Goal: Information Seeking & Learning: Check status

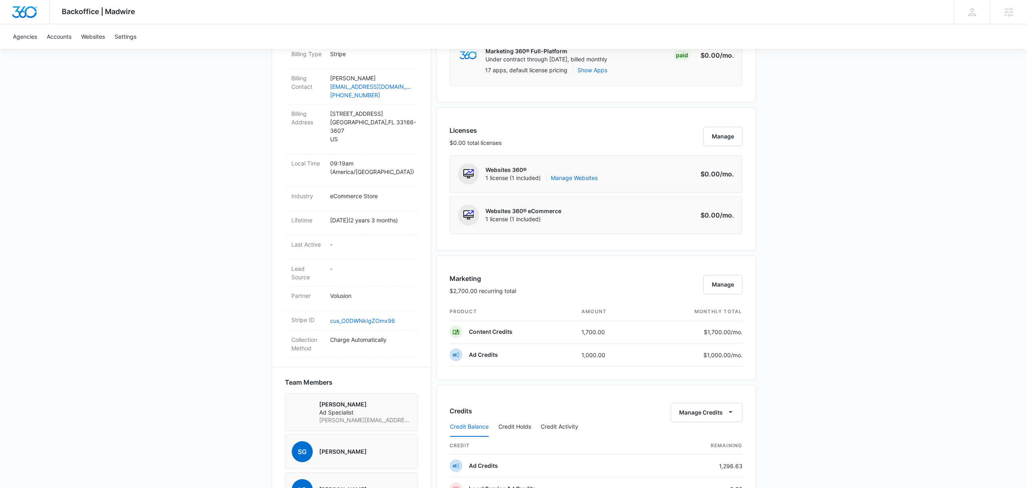
scroll to position [431, 0]
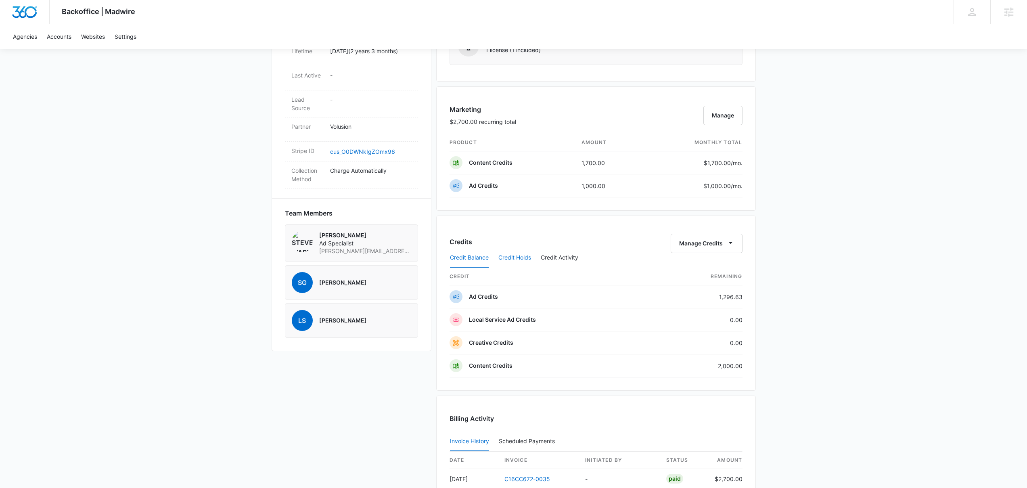
click at [521, 260] on button "Credit Holds" at bounding box center [515, 257] width 33 height 19
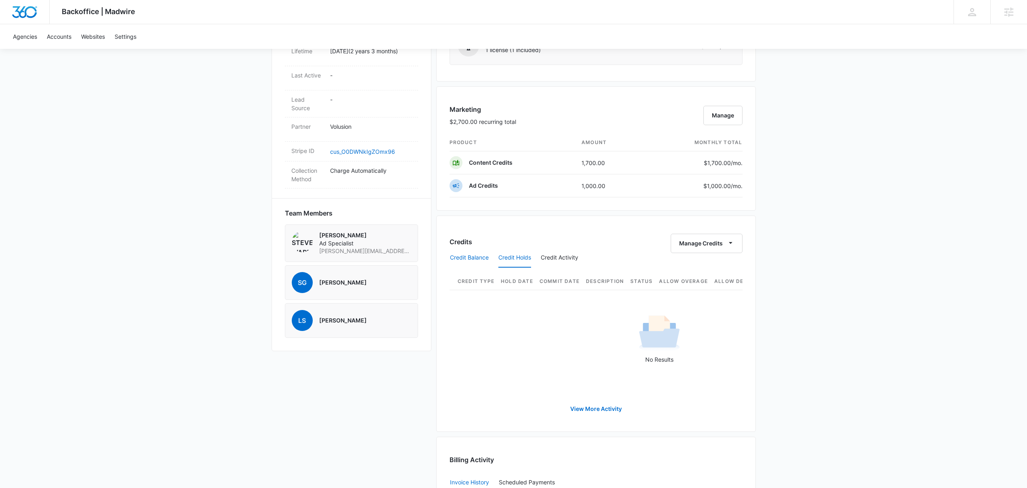
click at [487, 253] on button "Credit Balance" at bounding box center [469, 257] width 39 height 19
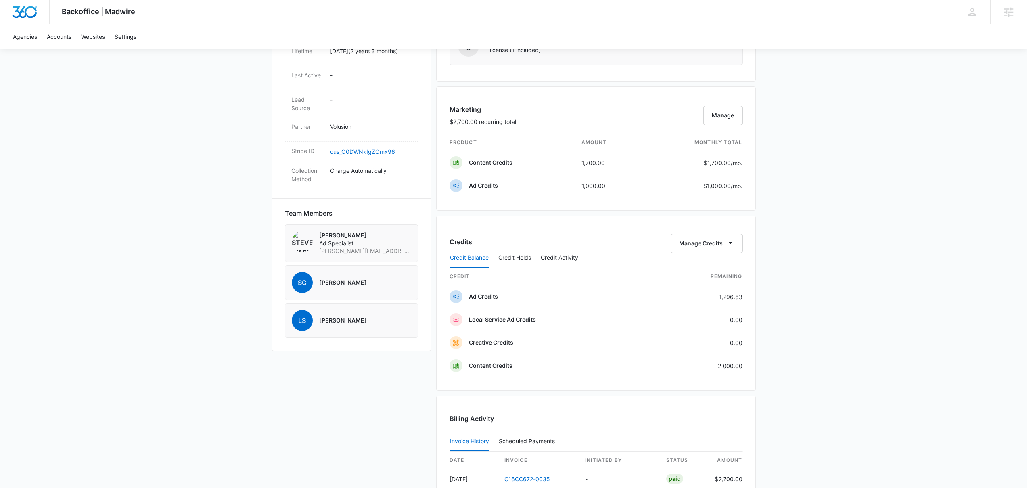
click at [591, 231] on div "Credits Manage Credits Credit Balance Credit Holds Credit Activity credit Remai…" at bounding box center [596, 303] width 320 height 175
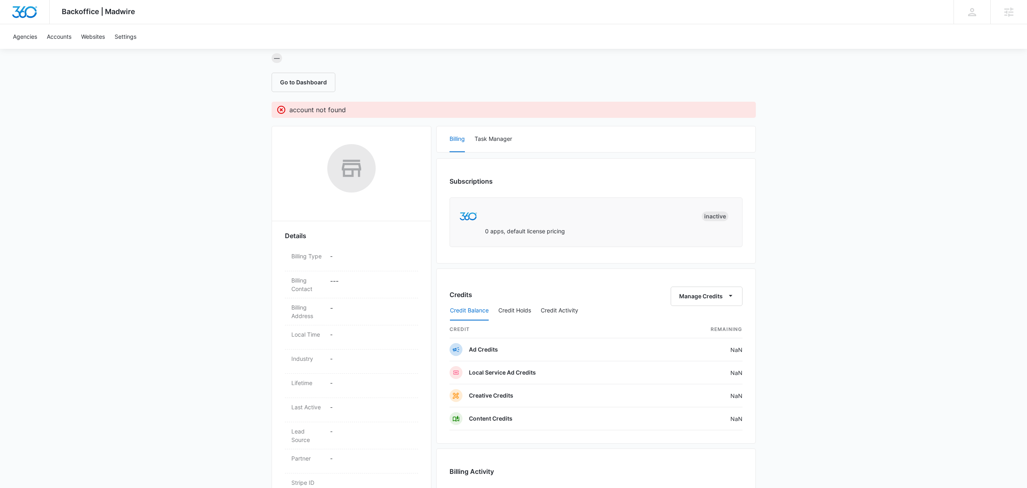
scroll to position [226, 0]
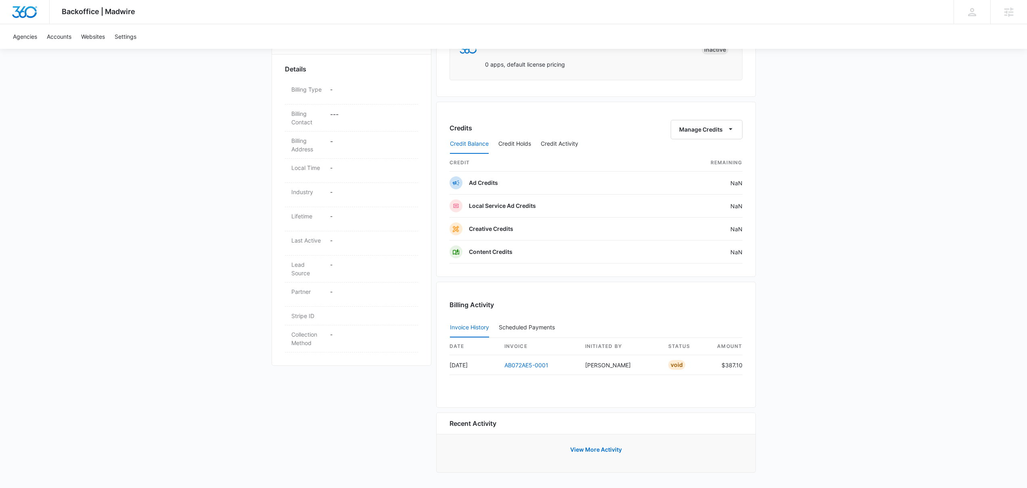
click at [540, 377] on div "date invoice Initiated By status amount Jul 18, 2023 AB072AE5-0001 Jake Meyer V…" at bounding box center [596, 361] width 293 height 47
click at [532, 366] on link "AB072AE5-0001" at bounding box center [527, 365] width 44 height 7
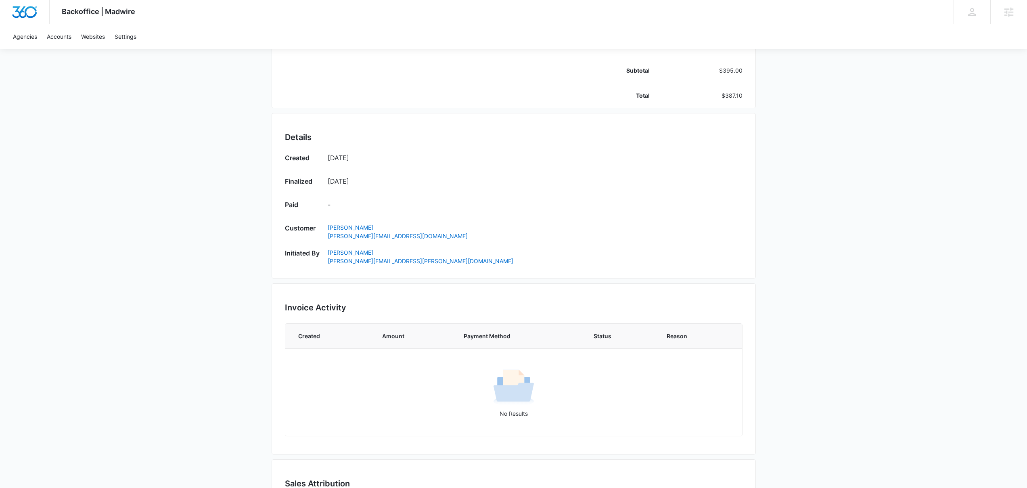
scroll to position [194, 0]
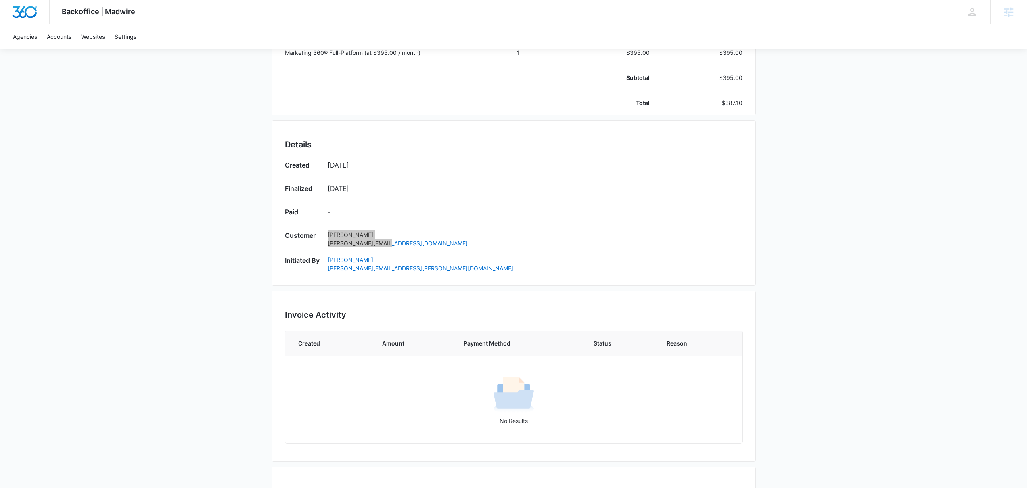
drag, startPoint x: 357, startPoint y: 243, endPoint x: 446, endPoint y: 0, distance: 258.5
click at [0, 0] on div "Backoffice | Madwire Apps Settings Josh Bacon josh.bacon@madwire.com My Profile…" at bounding box center [513, 189] width 1027 height 767
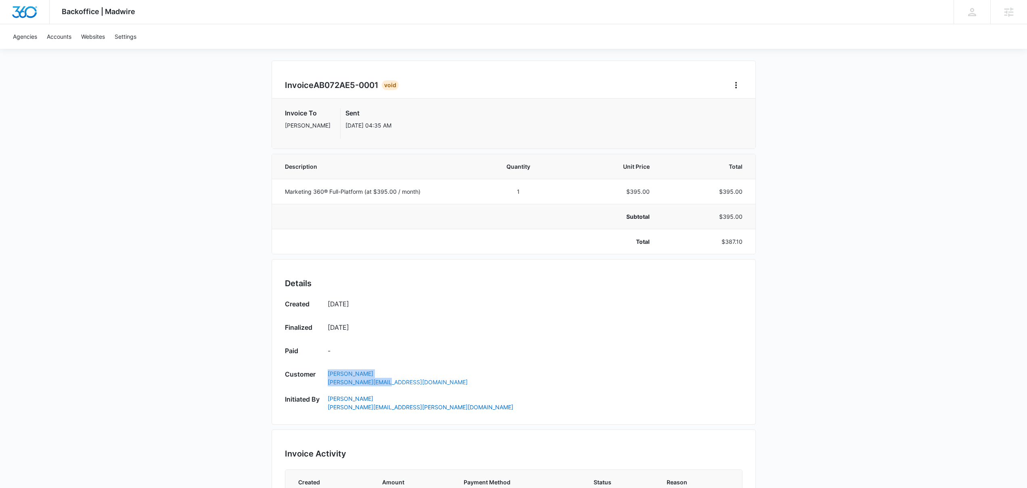
scroll to position [0, 0]
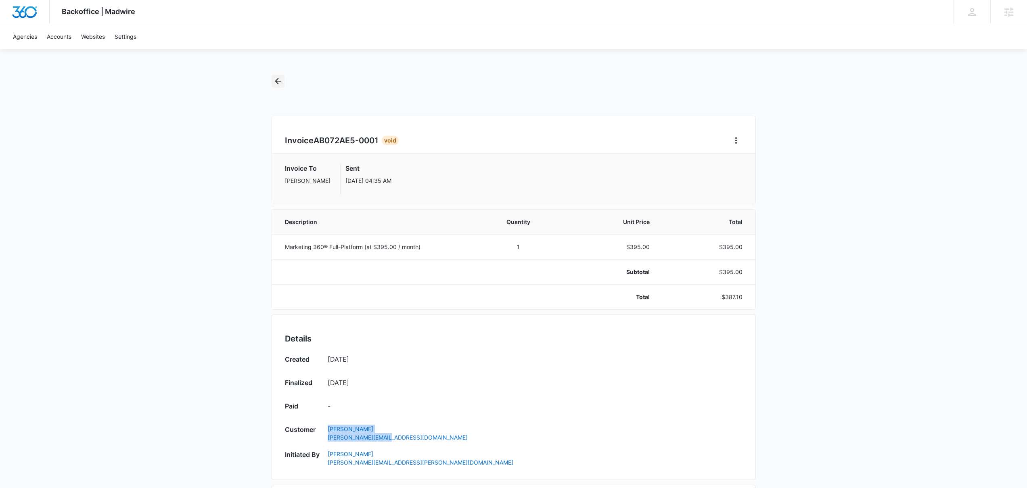
click at [274, 78] on icon "Back" at bounding box center [278, 81] width 10 height 10
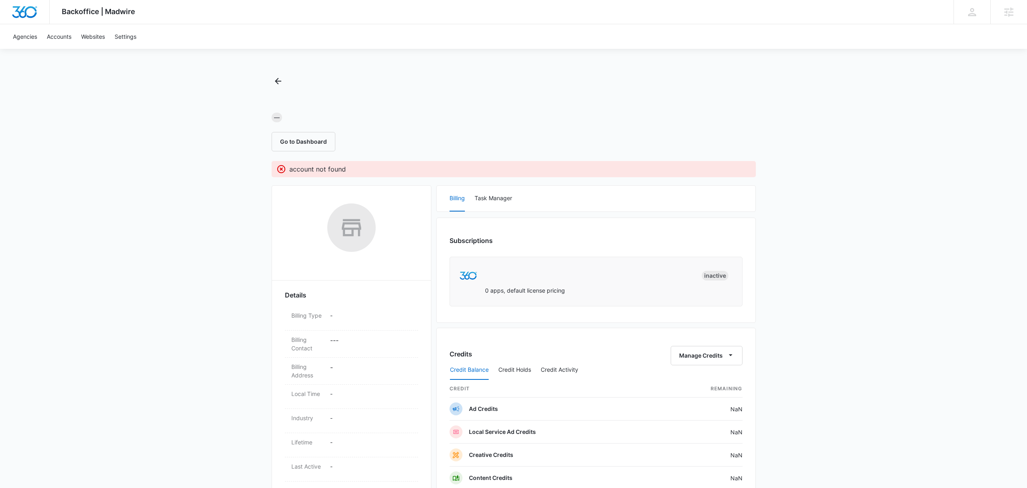
click at [345, 87] on div "— Go to Dashboard" at bounding box center [514, 113] width 484 height 77
drag, startPoint x: 194, startPoint y: 125, endPoint x: 163, endPoint y: 103, distance: 37.4
click at [194, 125] on div "Backoffice | Madwire Apps Settings [PERSON_NAME] [PERSON_NAME][EMAIL_ADDRESS][P…" at bounding box center [513, 357] width 1027 height 714
click at [402, 97] on div at bounding box center [514, 100] width 484 height 12
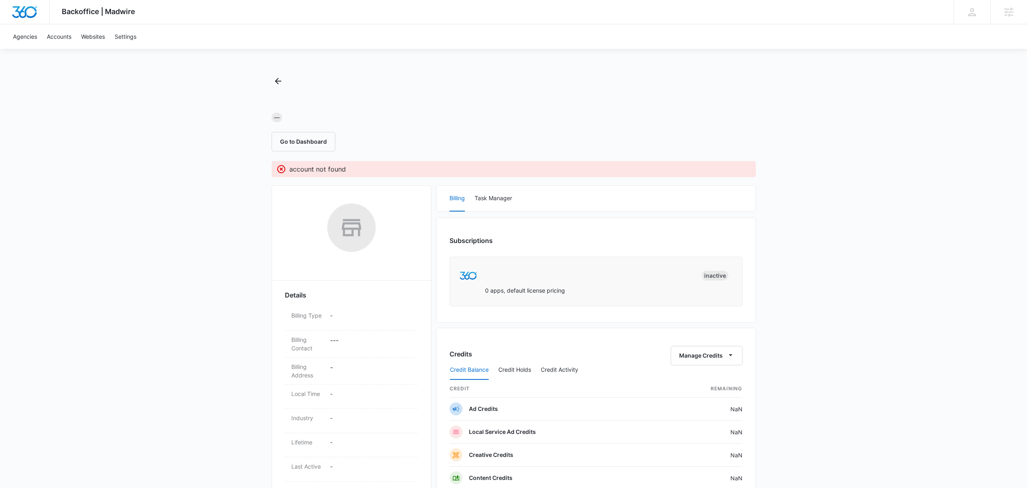
click at [399, 97] on div at bounding box center [514, 100] width 484 height 12
click at [482, 75] on div "— Go to Dashboard" at bounding box center [514, 113] width 484 height 77
click at [553, 132] on div "Go to Dashboard" at bounding box center [514, 141] width 484 height 19
click at [442, 92] on div "— Go to Dashboard" at bounding box center [514, 113] width 484 height 77
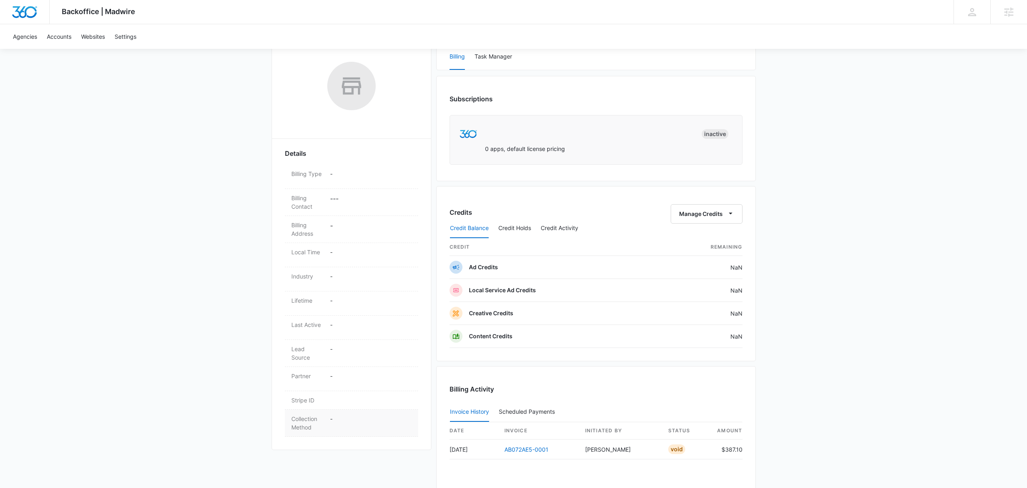
scroll to position [58, 0]
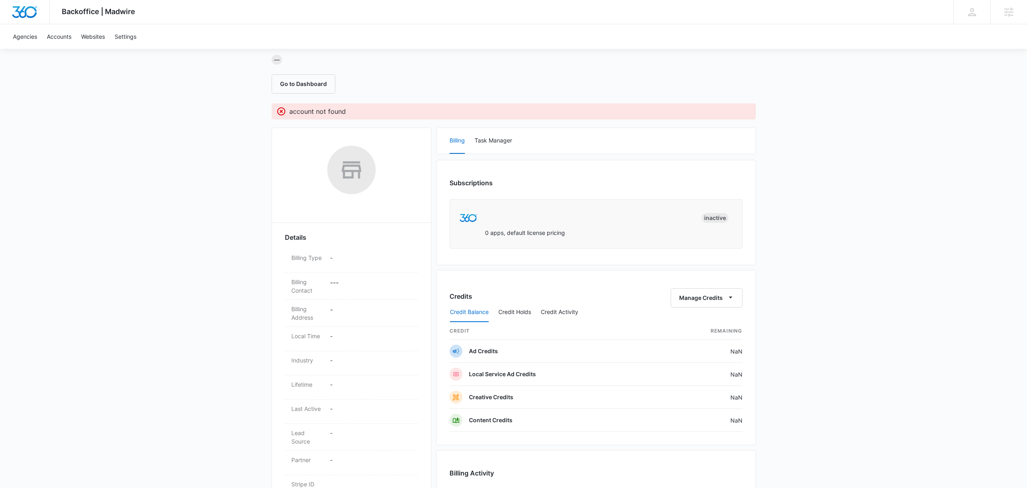
click at [138, 124] on div "Backoffice | Madwire Apps Settings Josh Bacon josh.bacon@madwire.com My Profile…" at bounding box center [513, 299] width 1027 height 714
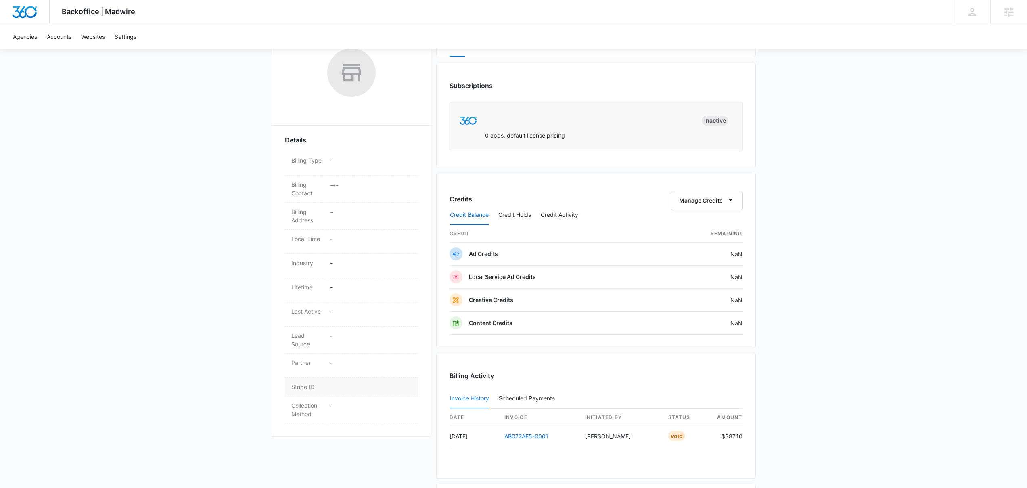
scroll to position [0, 0]
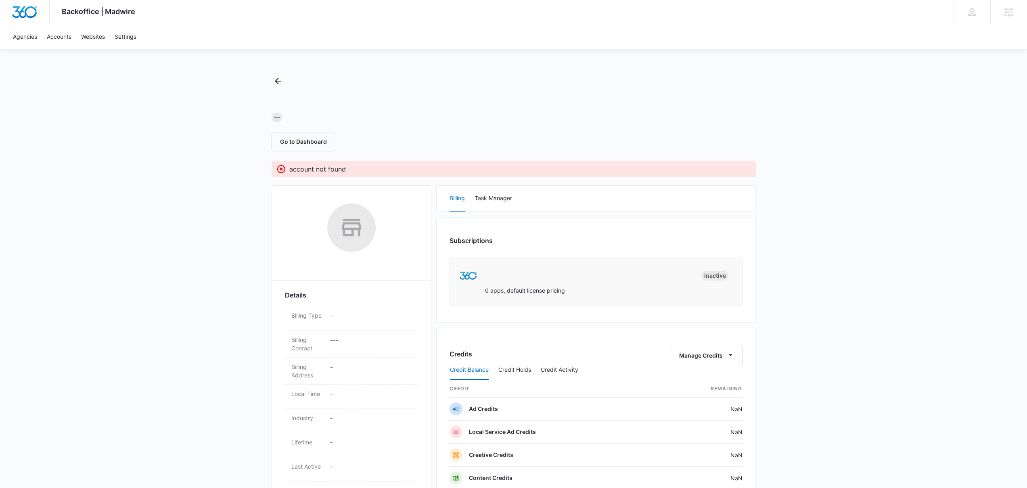
click at [519, 85] on div "— Go to Dashboard" at bounding box center [514, 113] width 484 height 77
click at [522, 84] on div "— Go to Dashboard" at bounding box center [514, 113] width 484 height 77
click at [466, 67] on div "Backoffice | Madwire Apps Settings Josh Bacon josh.bacon@madwire.com My Profile…" at bounding box center [513, 357] width 1027 height 714
click at [461, 69] on div "Backoffice | Madwire Apps Settings Josh Bacon josh.bacon@madwire.com My Profile…" at bounding box center [513, 357] width 1027 height 714
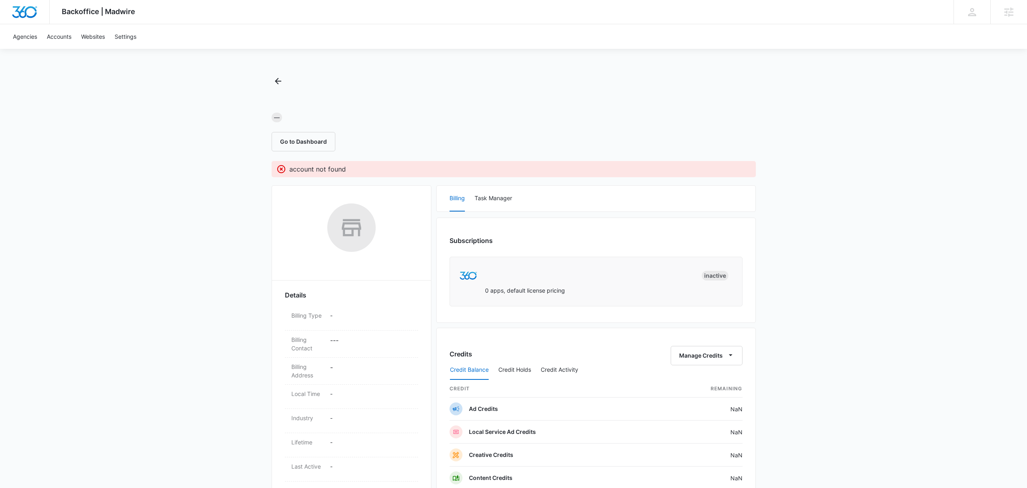
click at [461, 69] on div "Backoffice | Madwire Apps Settings Josh Bacon josh.bacon@madwire.com My Profile…" at bounding box center [513, 357] width 1027 height 714
click at [461, 70] on div "Backoffice | Madwire Apps Settings Josh Bacon josh.bacon@madwire.com My Profile…" at bounding box center [513, 357] width 1027 height 714
click at [459, 71] on div "Backoffice | Madwire Apps Settings Josh Bacon josh.bacon@madwire.com My Profile…" at bounding box center [513, 357] width 1027 height 714
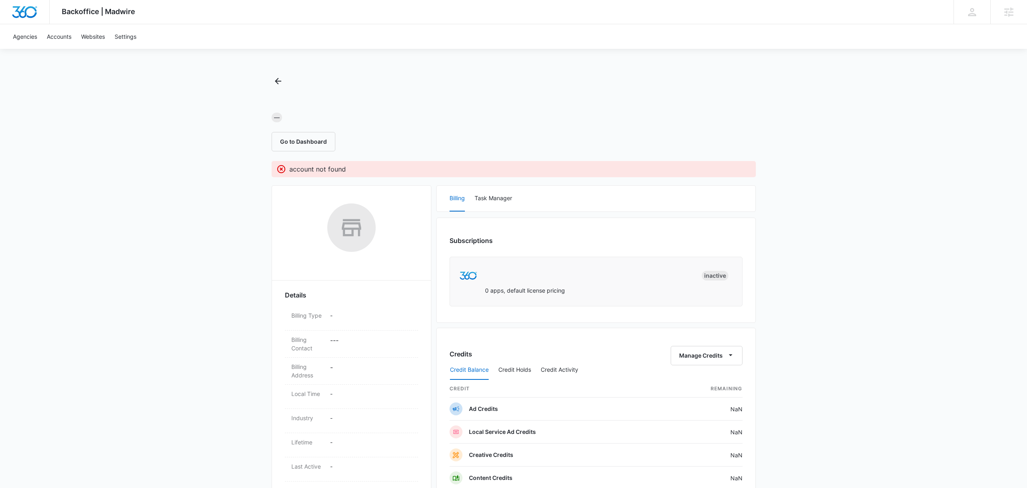
click at [459, 71] on div "Backoffice | Madwire Apps Settings Josh Bacon josh.bacon@madwire.com My Profile…" at bounding box center [513, 357] width 1027 height 714
click at [457, 72] on div "Backoffice | Madwire Apps Settings Josh Bacon josh.bacon@madwire.com My Profile…" at bounding box center [513, 357] width 1027 height 714
click at [484, 99] on div at bounding box center [514, 100] width 484 height 12
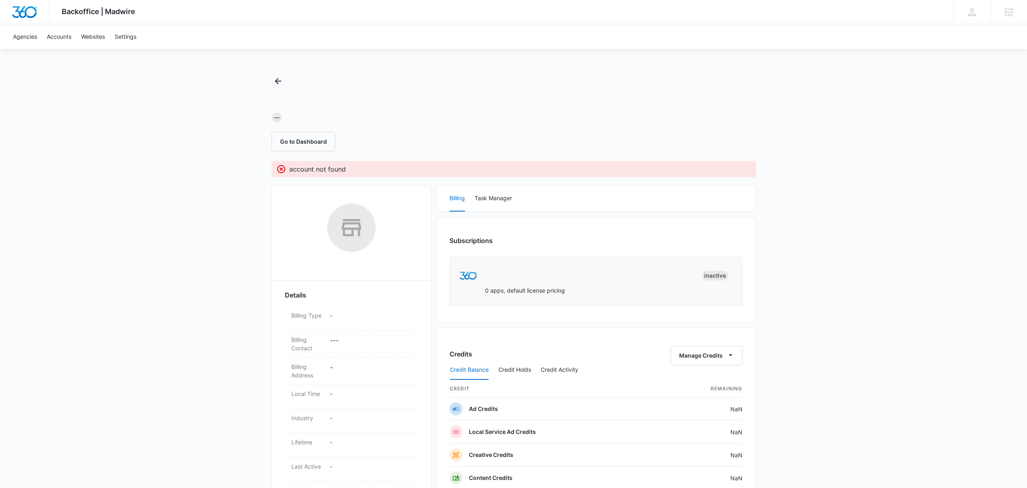
click at [484, 99] on div at bounding box center [514, 100] width 484 height 12
click at [484, 100] on div at bounding box center [514, 100] width 484 height 12
click at [550, 77] on div "— Go to Dashboard" at bounding box center [514, 113] width 484 height 77
click at [544, 83] on div "— Go to Dashboard" at bounding box center [514, 113] width 484 height 77
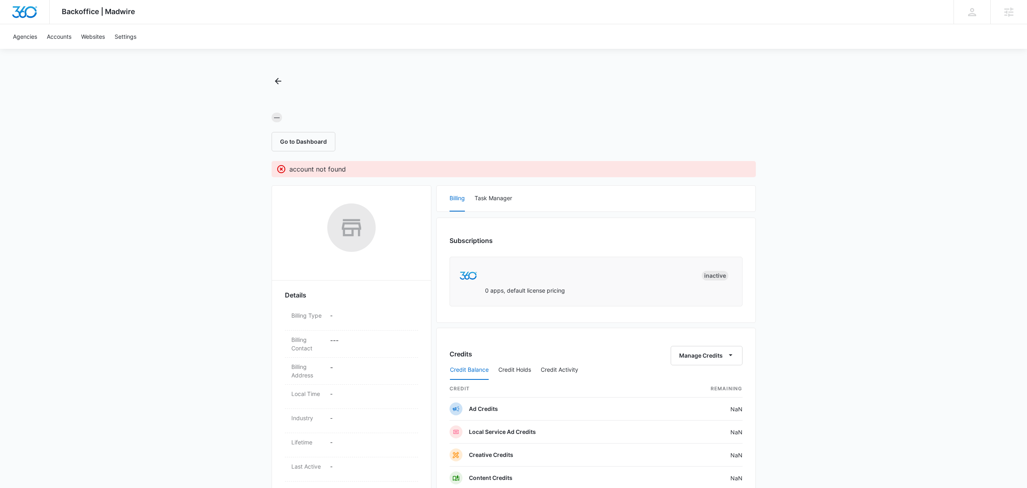
click at [544, 83] on div "— Go to Dashboard" at bounding box center [514, 113] width 484 height 77
click at [462, 77] on div "— Go to Dashboard" at bounding box center [514, 113] width 484 height 77
click at [602, 135] on div "Go to Dashboard" at bounding box center [514, 141] width 484 height 19
click at [591, 84] on div "— Go to Dashboard" at bounding box center [514, 113] width 484 height 77
click at [577, 86] on div "— Go to Dashboard" at bounding box center [514, 113] width 484 height 77
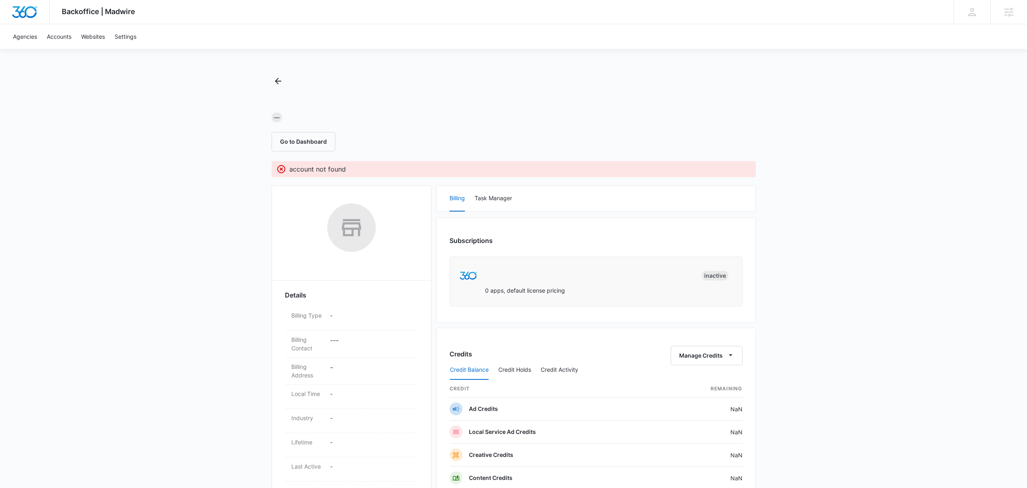
click at [471, 73] on div "Backoffice | Madwire Apps Settings [PERSON_NAME] [PERSON_NAME][EMAIL_ADDRESS][P…" at bounding box center [513, 357] width 1027 height 714
click at [563, 84] on div "— Go to Dashboard" at bounding box center [514, 113] width 484 height 77
click at [425, 123] on div "— Go to Dashboard" at bounding box center [514, 113] width 484 height 77
click at [542, 97] on div at bounding box center [514, 100] width 484 height 12
